Goal: Transaction & Acquisition: Purchase product/service

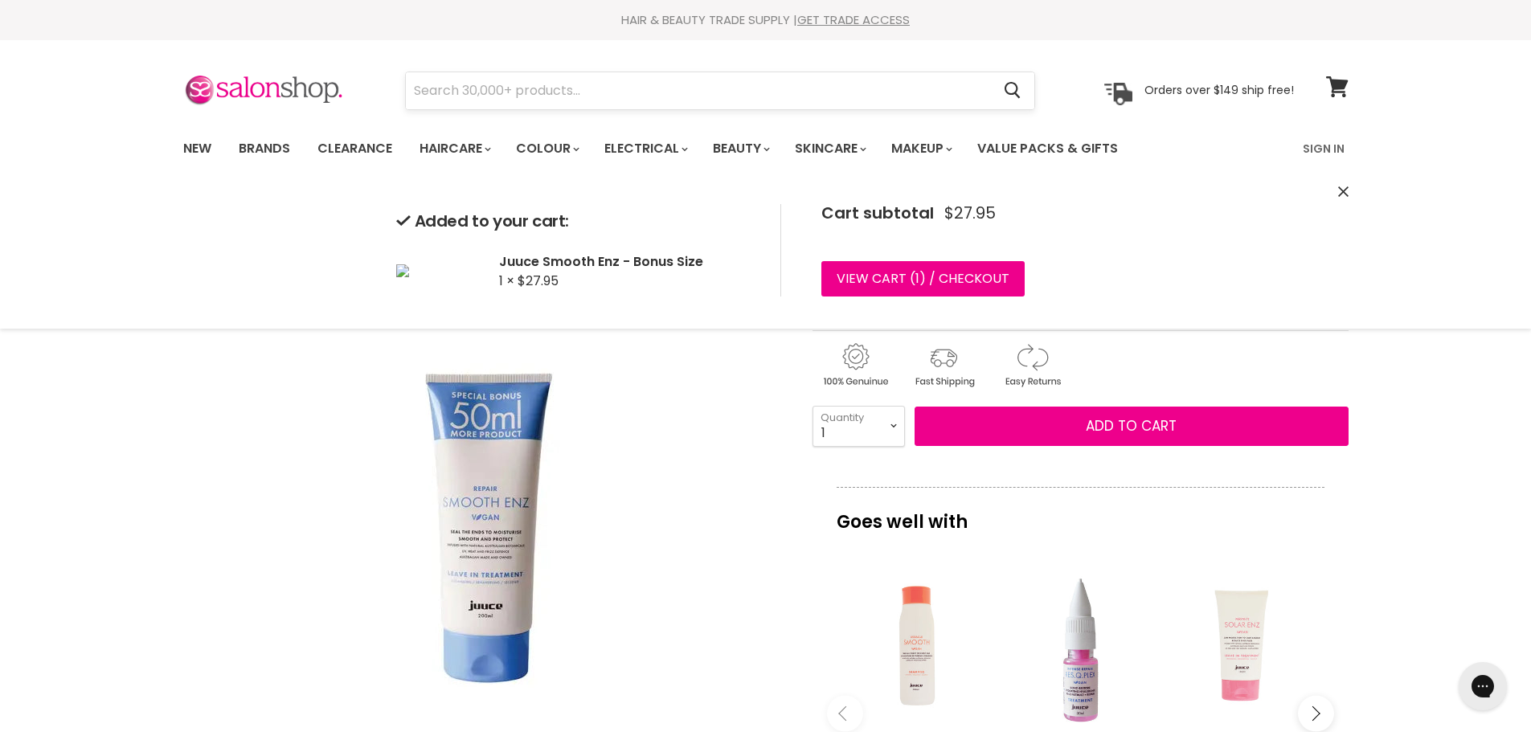
click at [674, 92] on input "Search" at bounding box center [699, 90] width 586 height 37
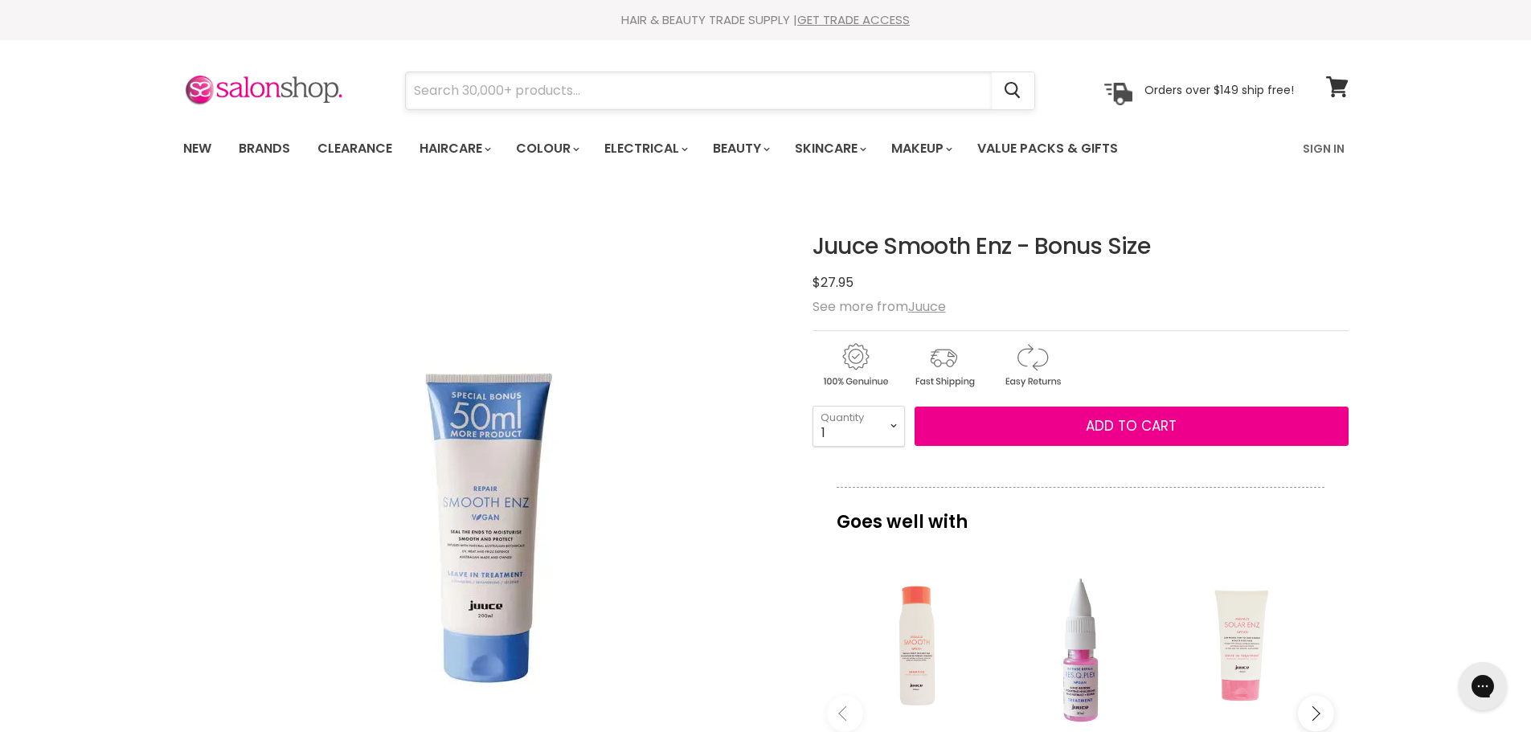
drag, startPoint x: 674, startPoint y: 92, endPoint x: 674, endPoint y: 76, distance: 16.1
click at [673, 85] on input "Search" at bounding box center [699, 90] width 586 height 37
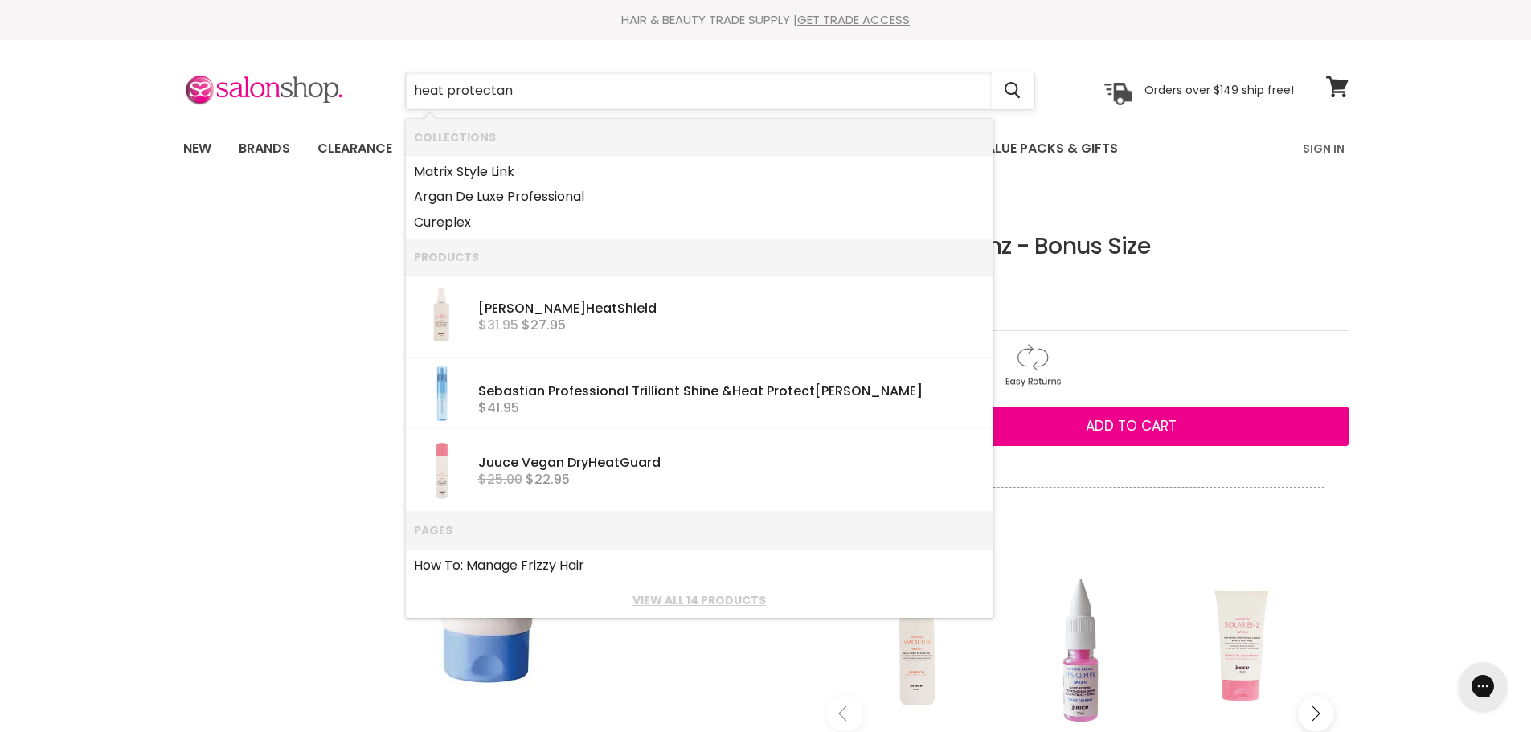
type input "heat protectant"
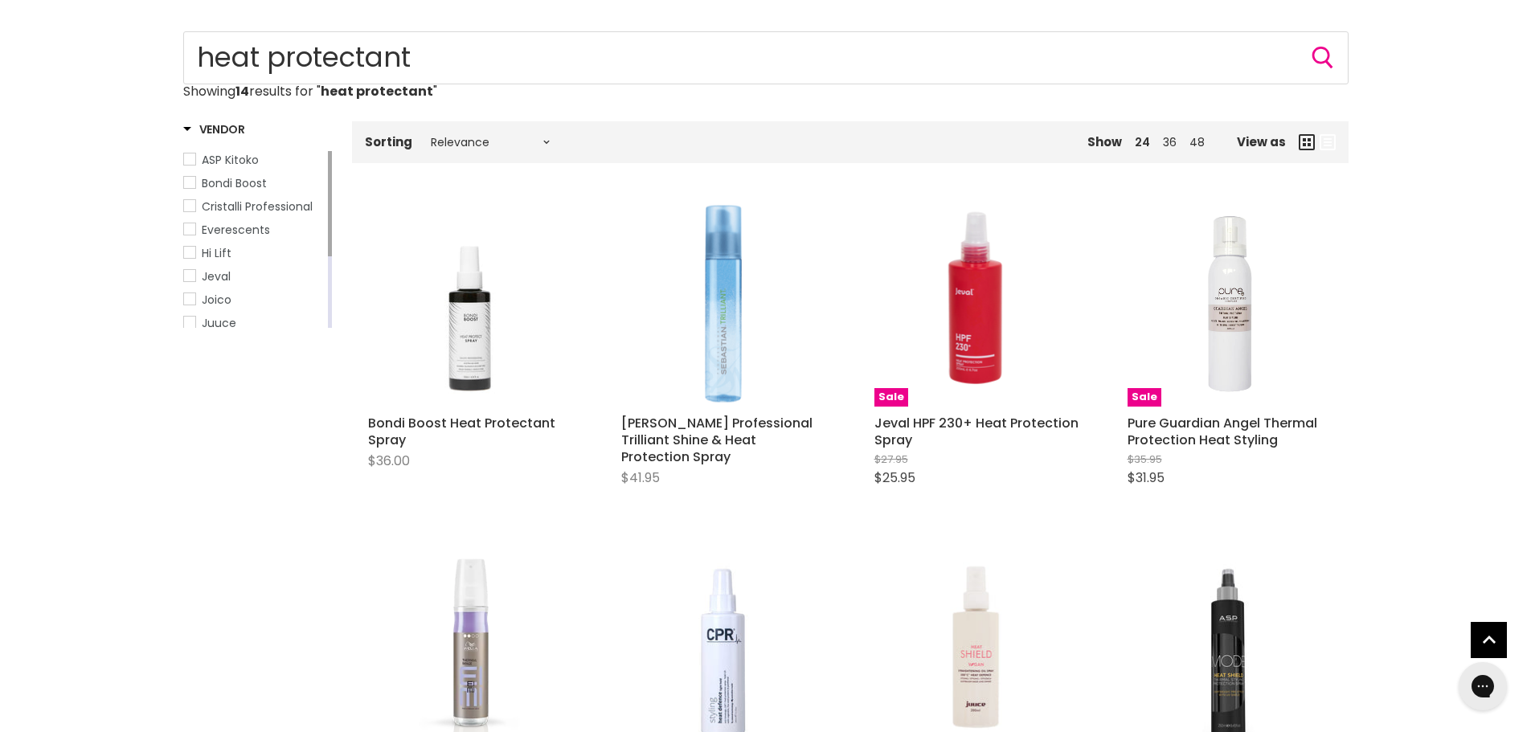
scroll to position [161, 0]
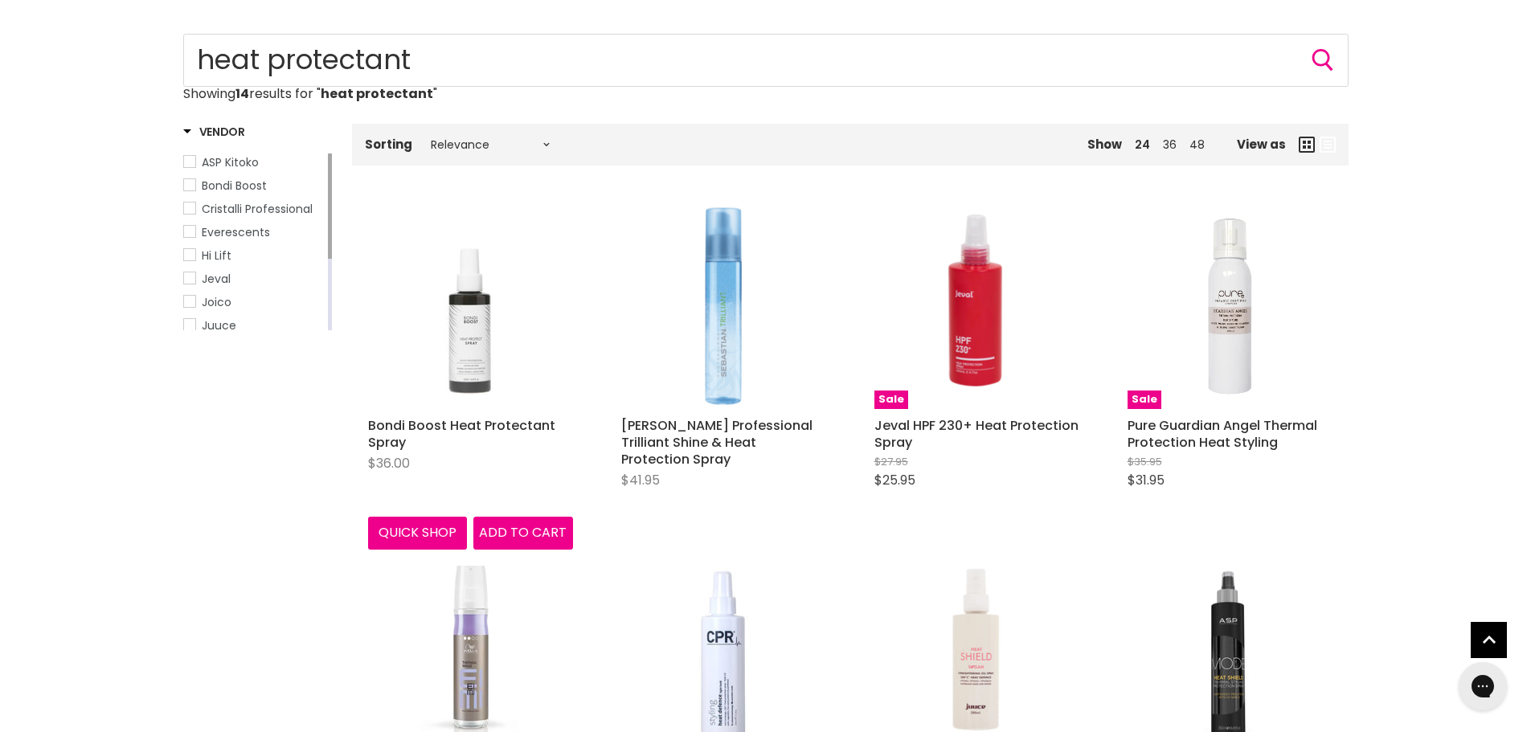
click at [456, 347] on img "Main content" at bounding box center [470, 306] width 205 height 205
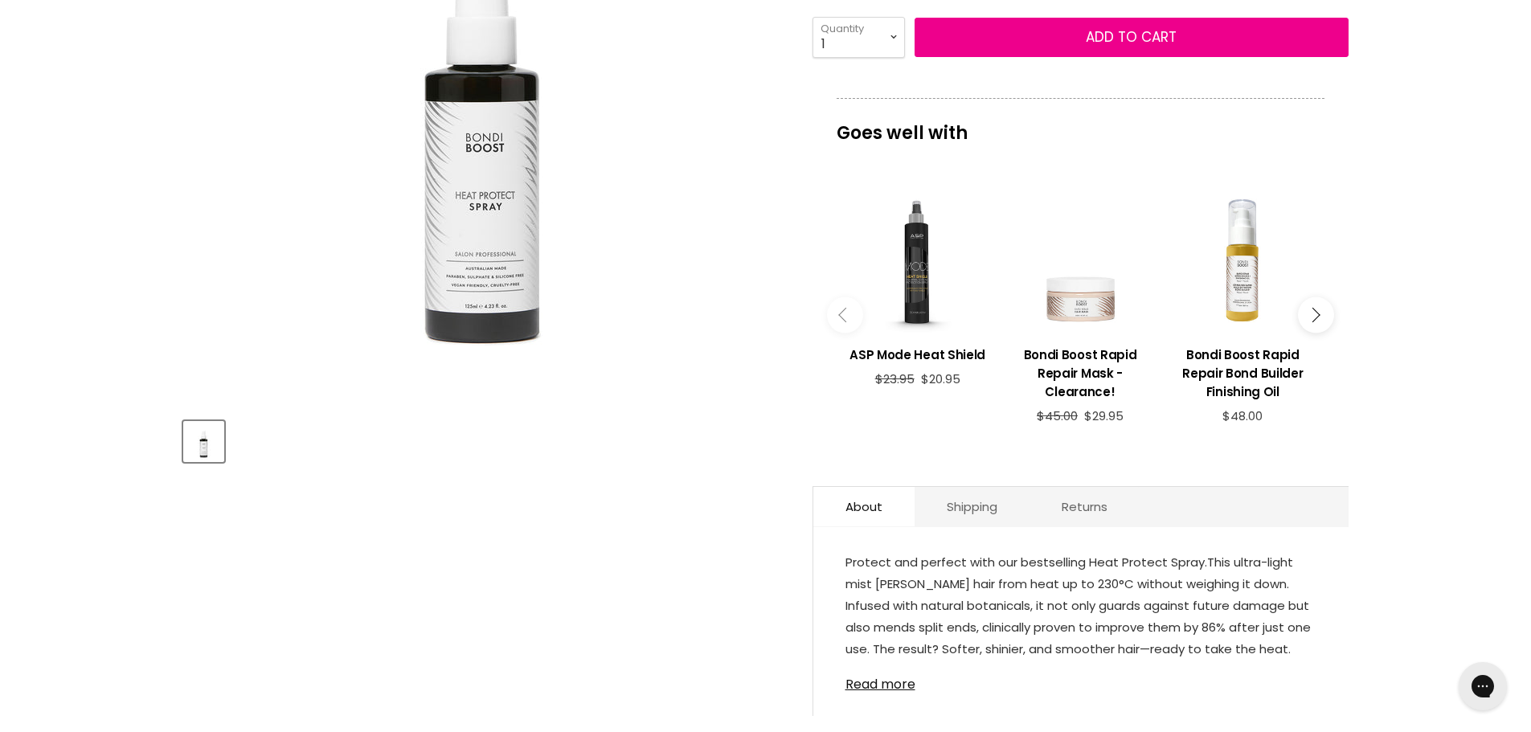
scroll to position [241, 0]
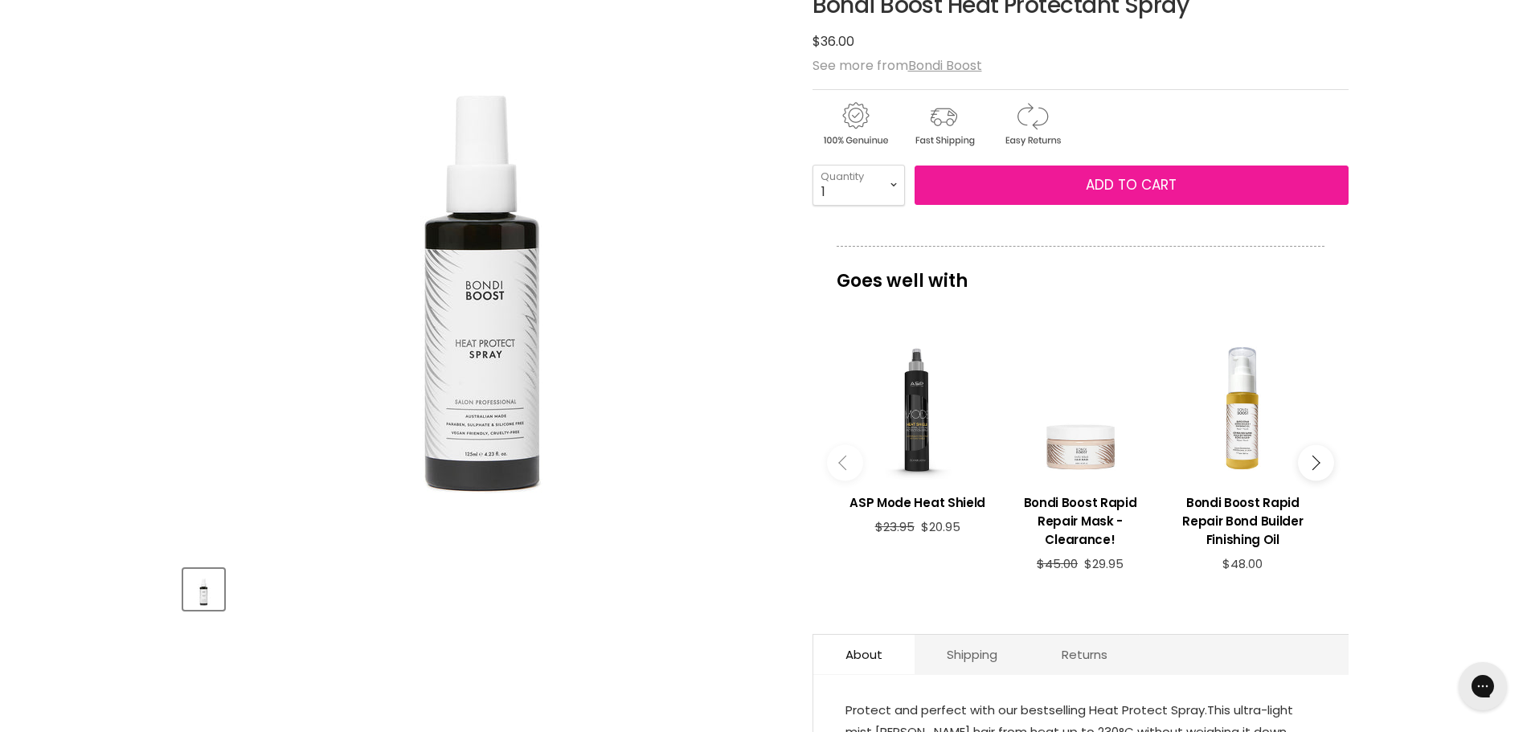
click at [1024, 180] on button "Add to cart" at bounding box center [1131, 186] width 434 height 40
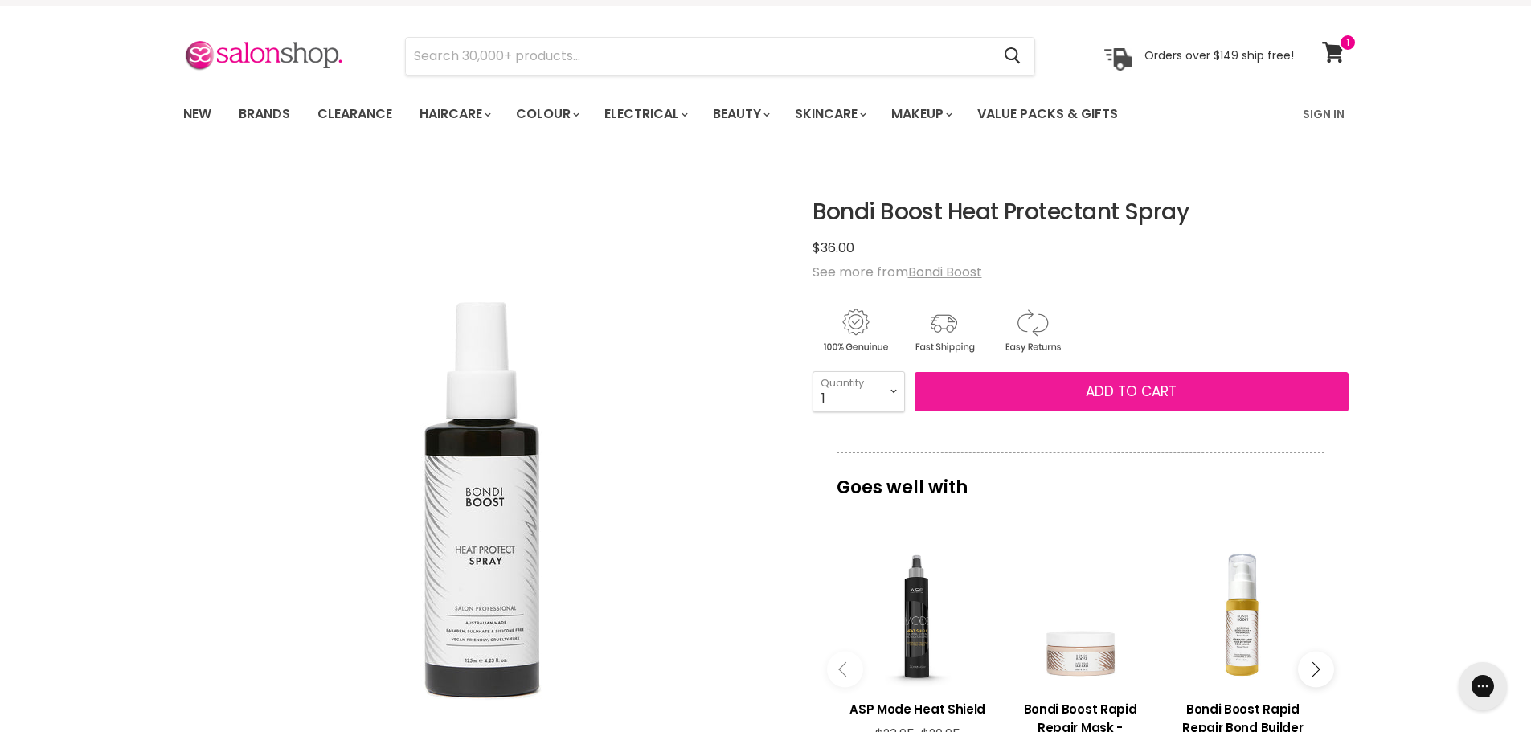
scroll to position [0, 0]
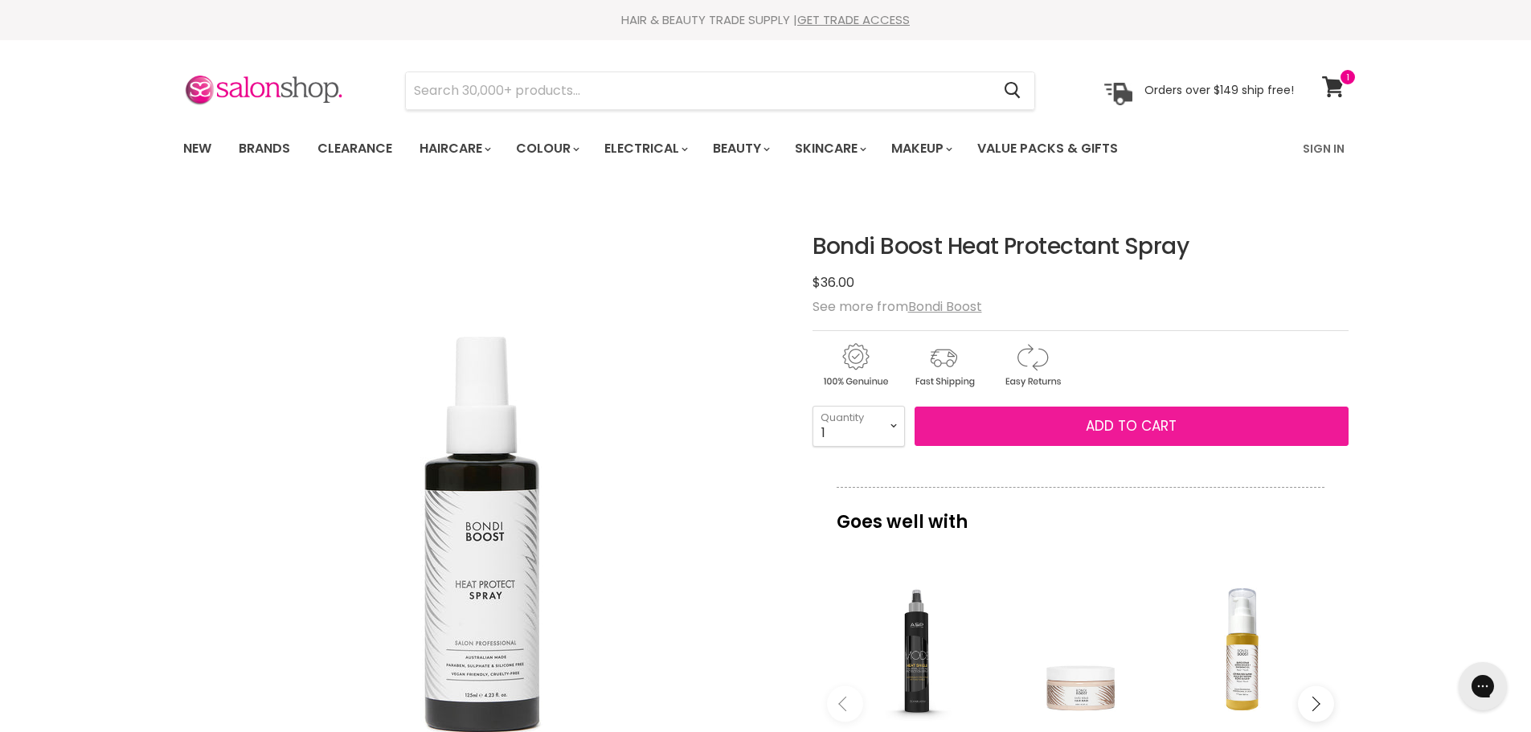
click at [1159, 419] on span "Add to cart" at bounding box center [1131, 425] width 91 height 19
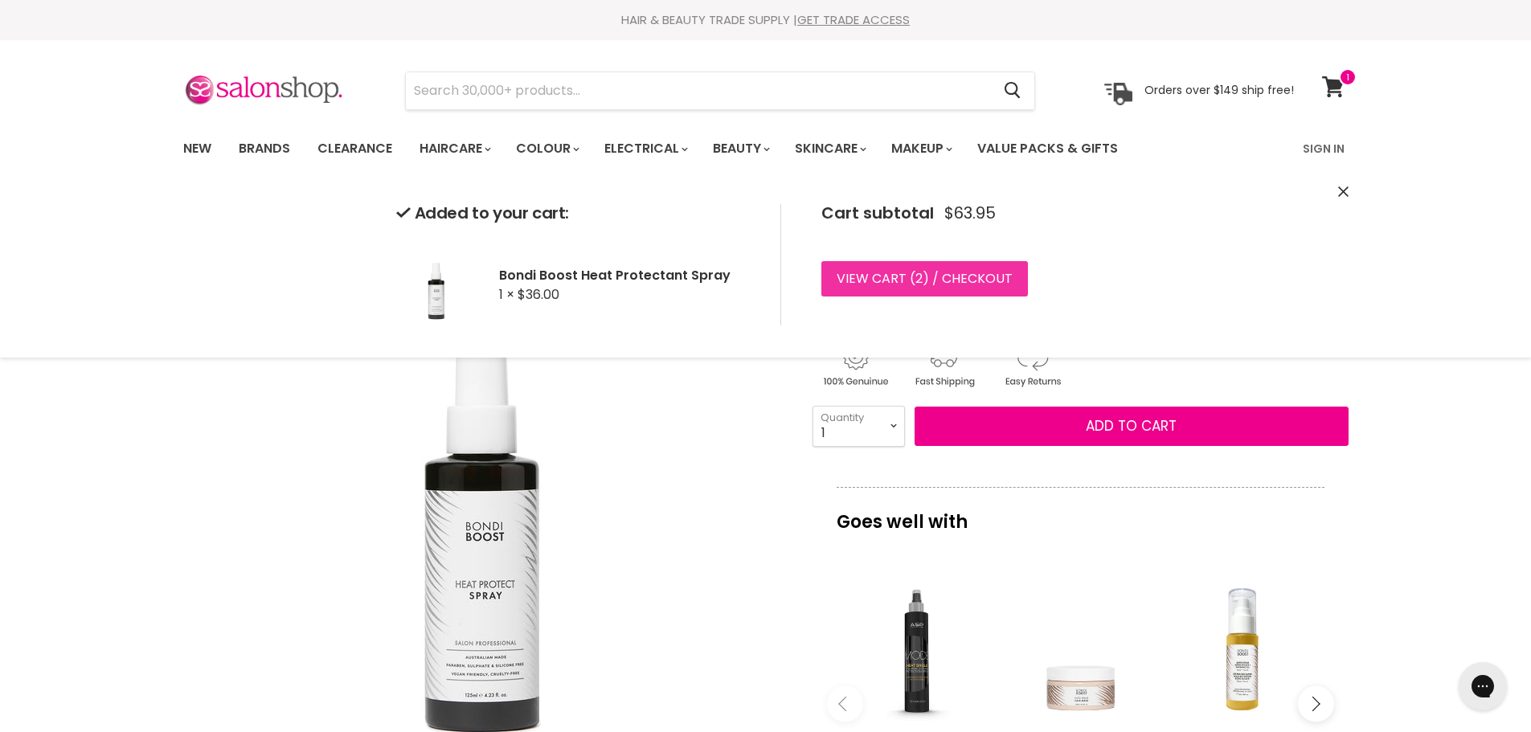
click at [929, 276] on link "View cart ( 2 ) / Checkout" at bounding box center [924, 278] width 207 height 35
